Goal: Transaction & Acquisition: Book appointment/travel/reservation

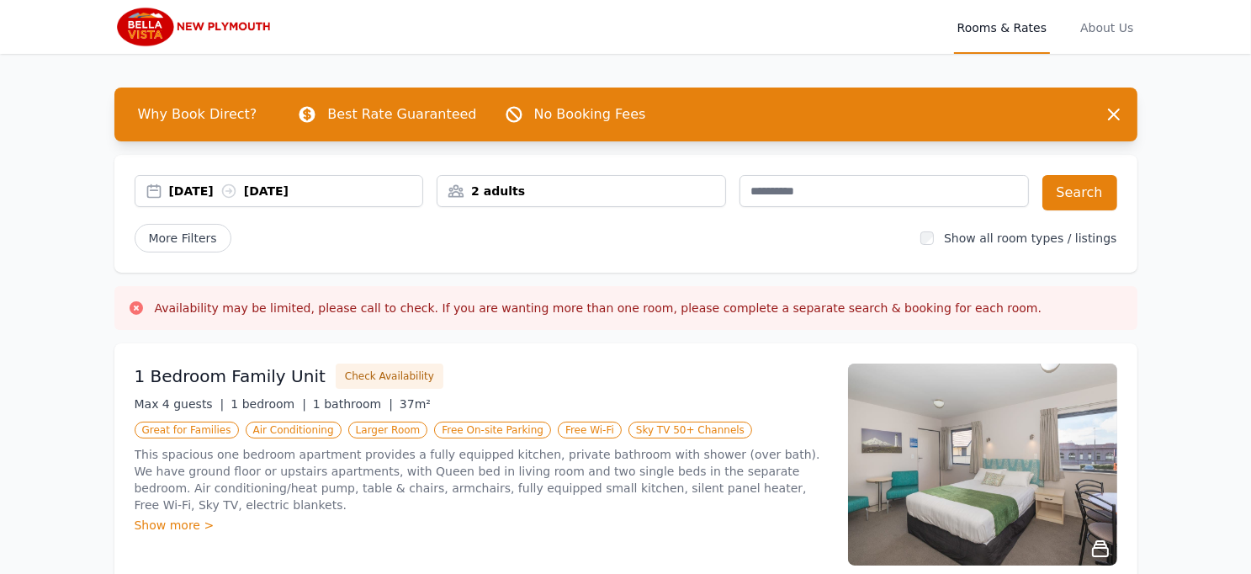
click at [364, 195] on div "[DATE] [DATE]" at bounding box center [296, 191] width 254 height 17
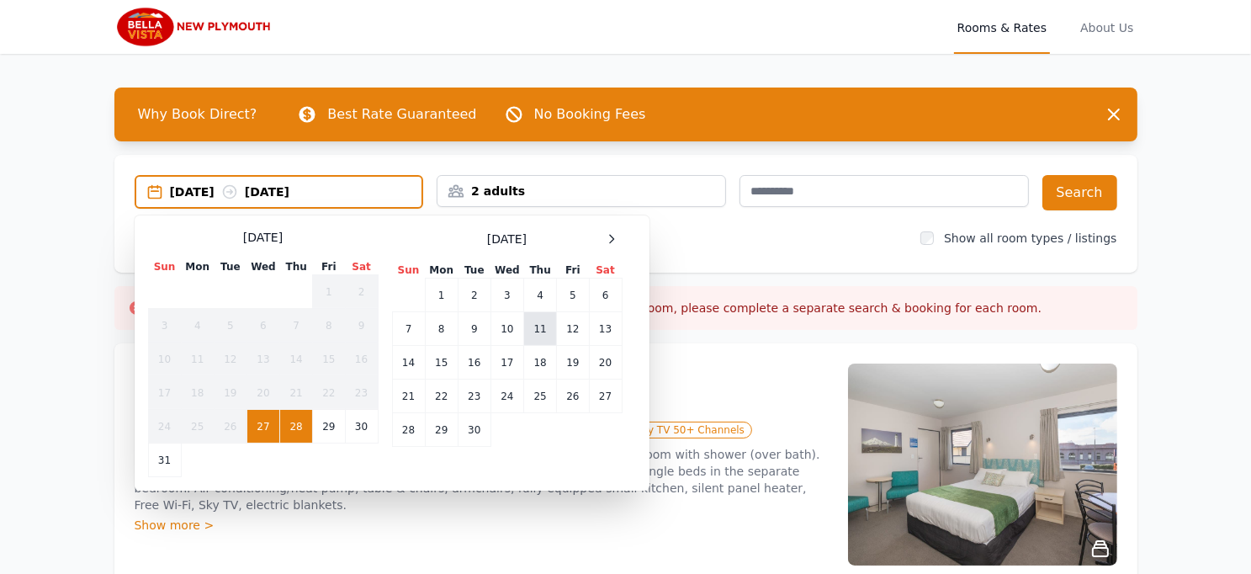
click at [538, 326] on td "11" at bounding box center [540, 329] width 33 height 34
click at [680, 253] on div "[DATE] -- Select Dates [DATE] Sun Mon Tue Wed Thu Fri Sat 1 2 3 4 5 6 7 8 9 10 …" at bounding box center [625, 214] width 1023 height 118
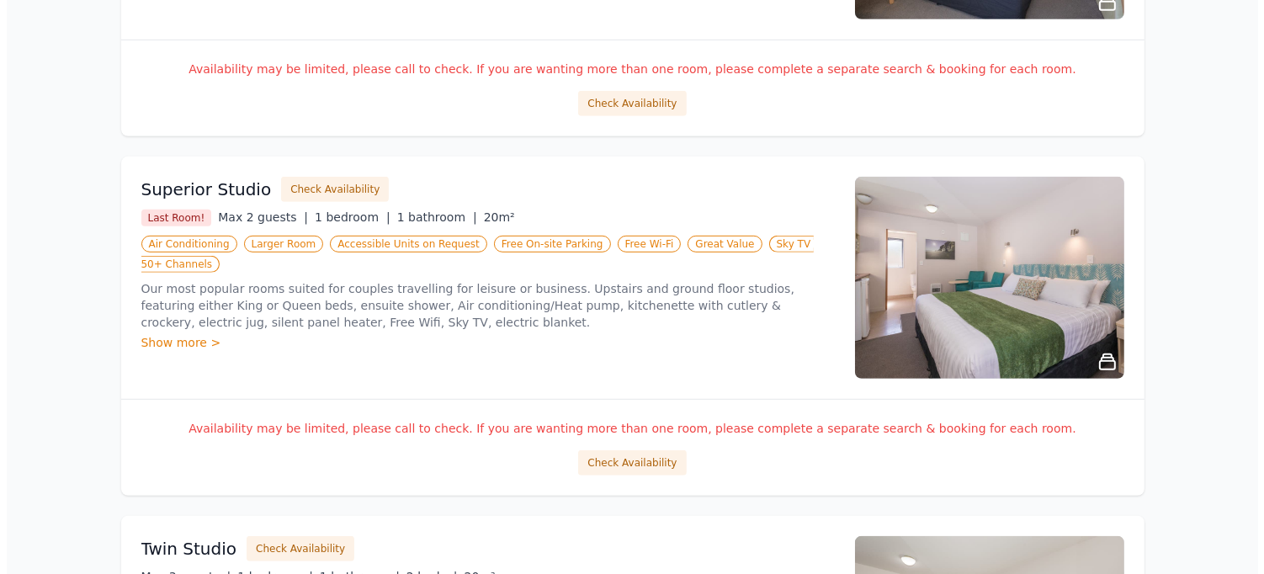
scroll to position [905, 0]
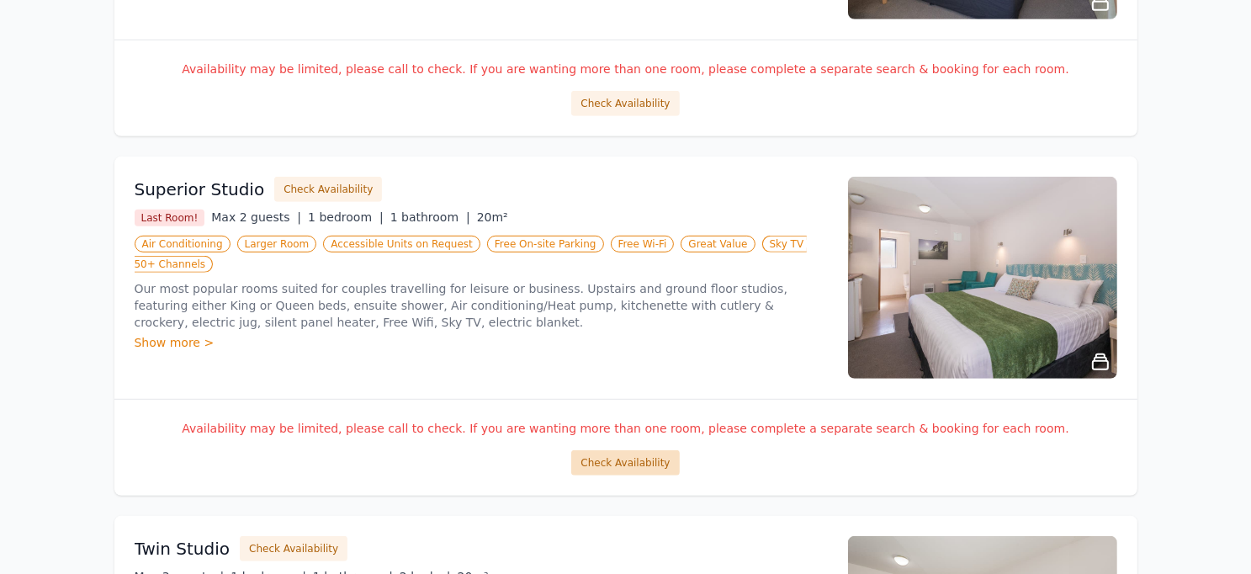
click at [612, 457] on button "Check Availability" at bounding box center [625, 462] width 108 height 25
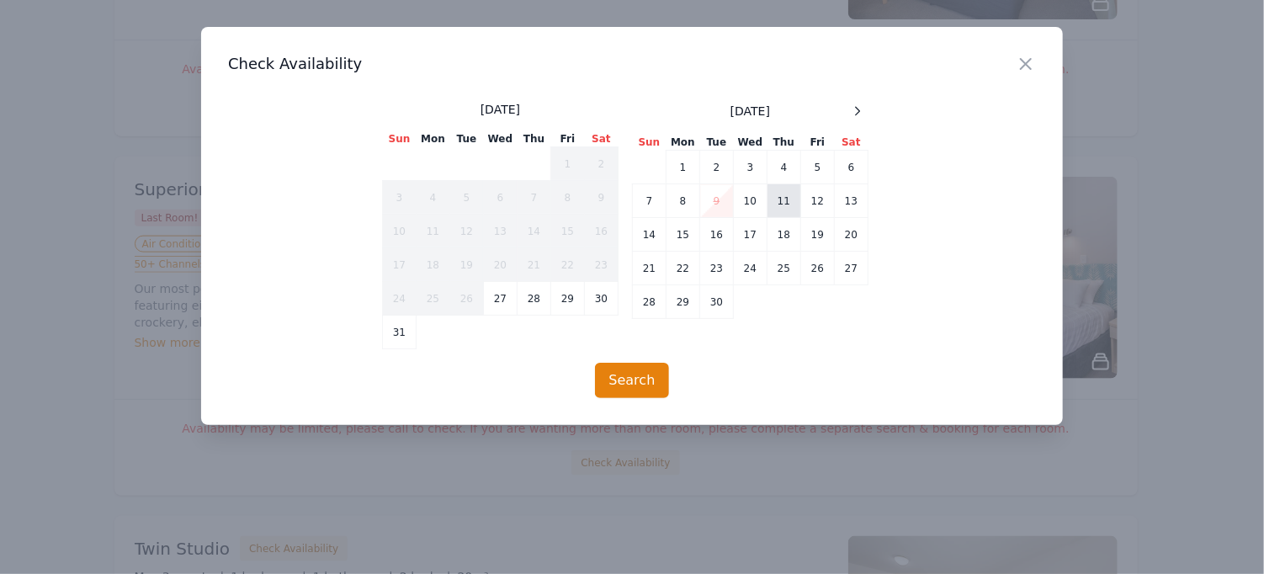
click at [779, 197] on td "11" at bounding box center [784, 201] width 34 height 34
click at [814, 202] on td "12" at bounding box center [818, 201] width 34 height 34
click at [848, 203] on td "13" at bounding box center [852, 201] width 34 height 34
click at [787, 198] on td "11" at bounding box center [784, 201] width 34 height 34
click at [809, 373] on div "Search" at bounding box center [632, 380] width 808 height 35
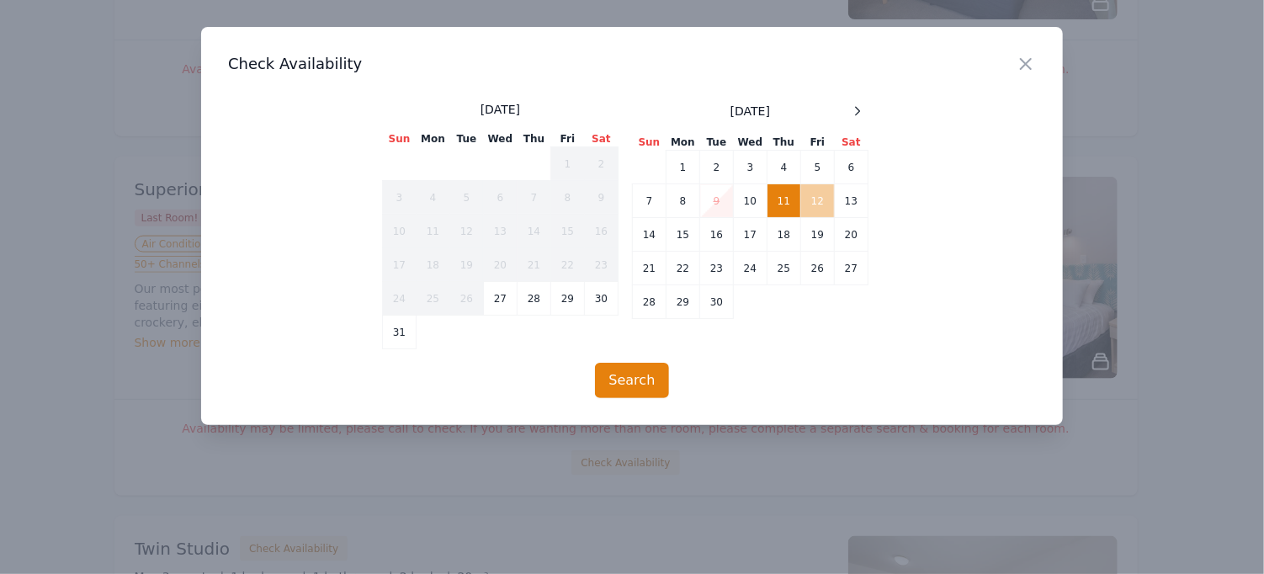
click at [821, 199] on td "12" at bounding box center [818, 201] width 34 height 34
click at [615, 378] on button "Search" at bounding box center [632, 380] width 75 height 35
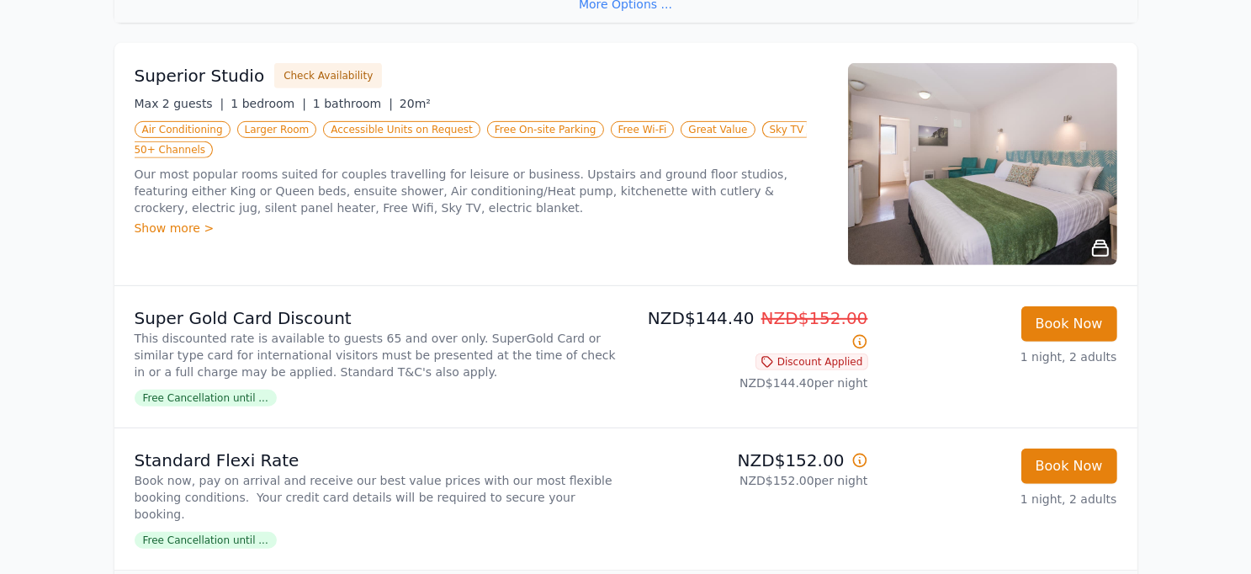
scroll to position [830, 0]
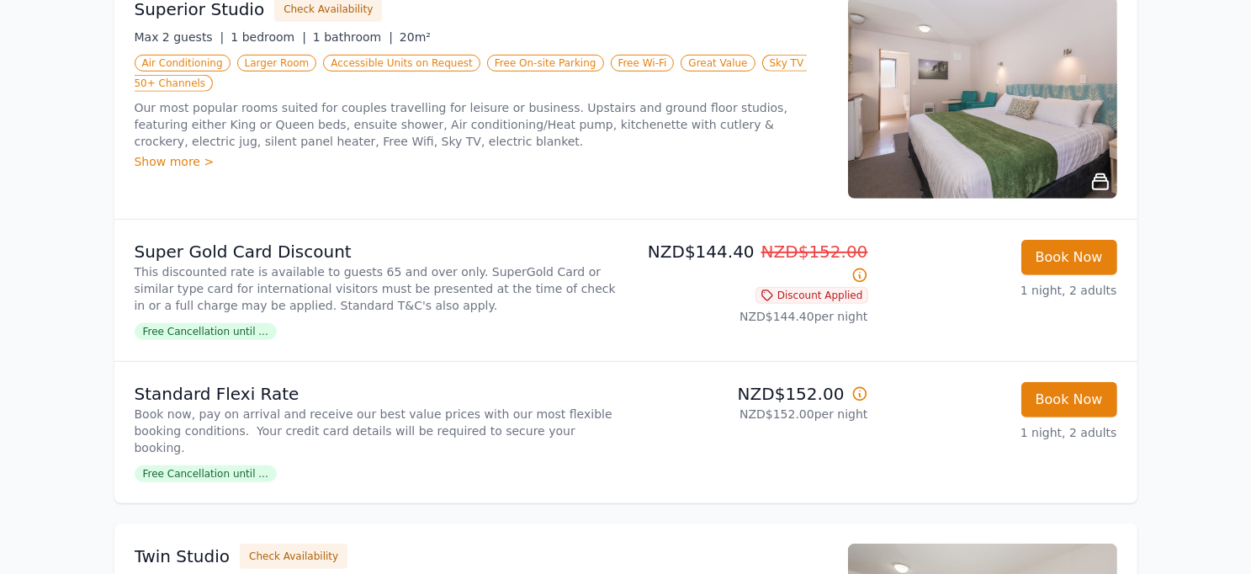
scroll to position [894, 0]
click at [236, 466] on span "Free Cancellation until ..." at bounding box center [206, 474] width 142 height 17
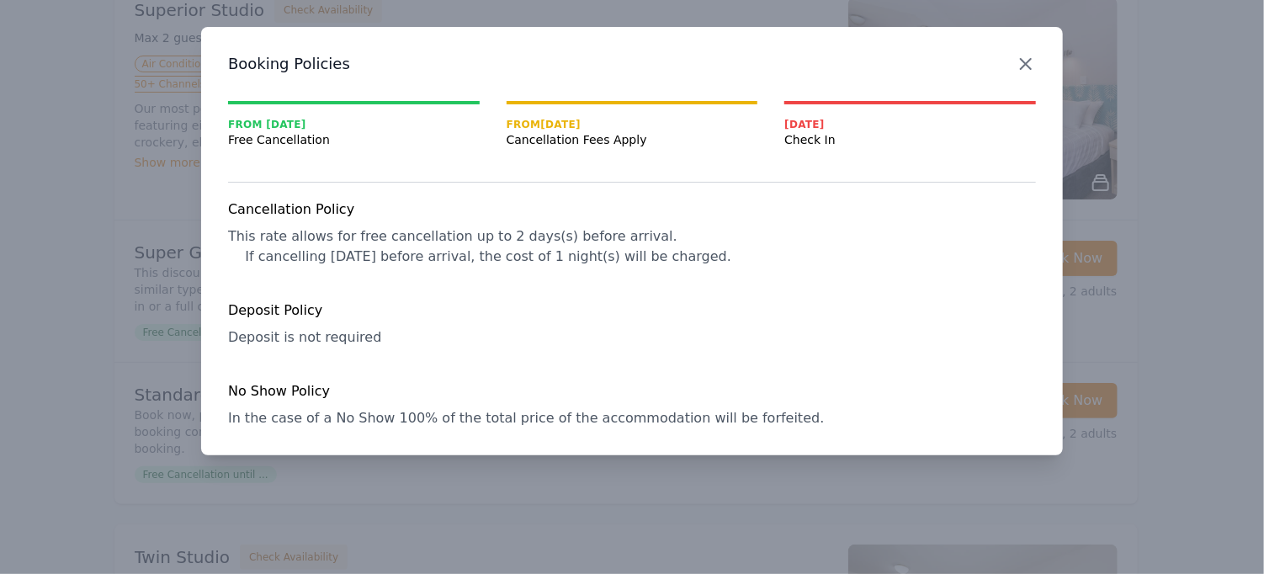
click at [1029, 58] on icon "button" at bounding box center [1026, 64] width 20 height 20
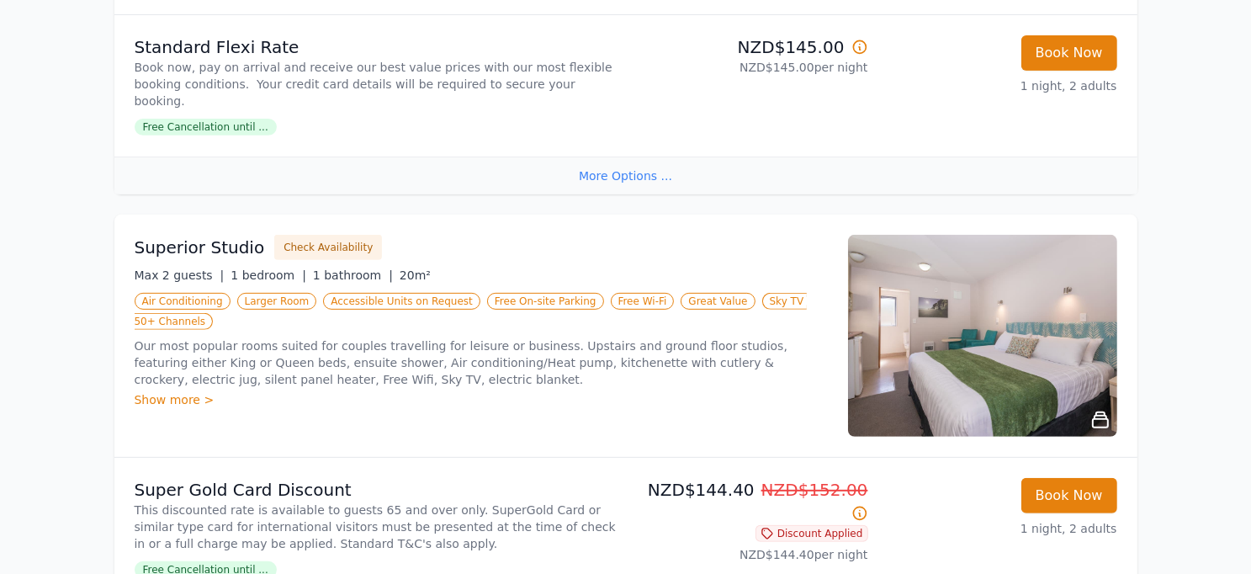
scroll to position [643, 0]
